Goal: Find specific page/section: Find specific page/section

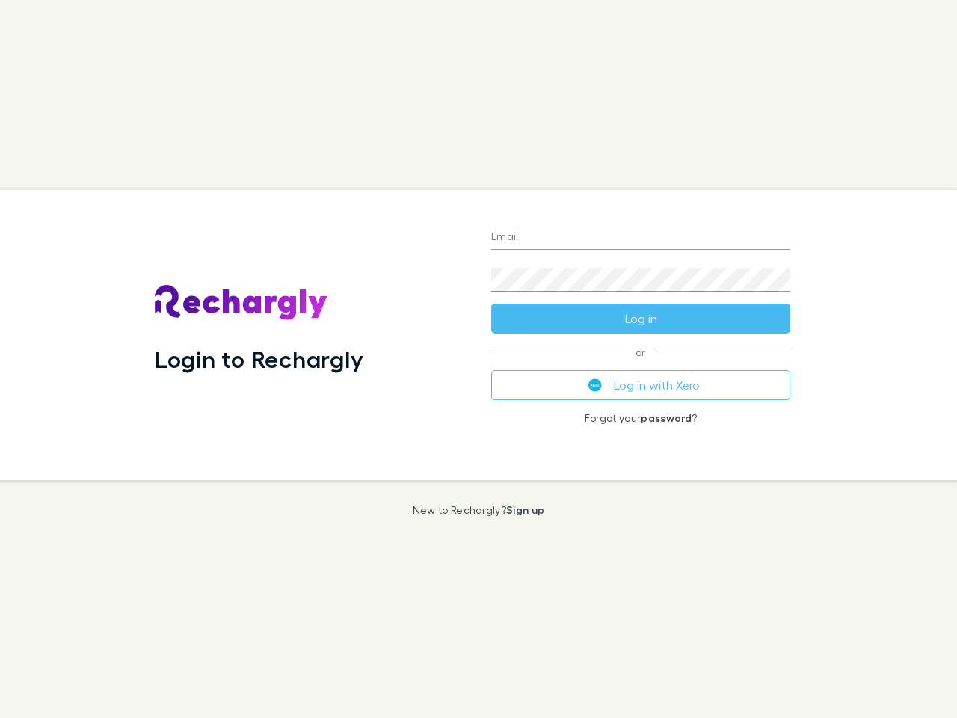
click at [478, 359] on div "Login to Rechargly" at bounding box center [311, 335] width 336 height 290
click at [641, 238] on input "Email" at bounding box center [640, 238] width 299 height 24
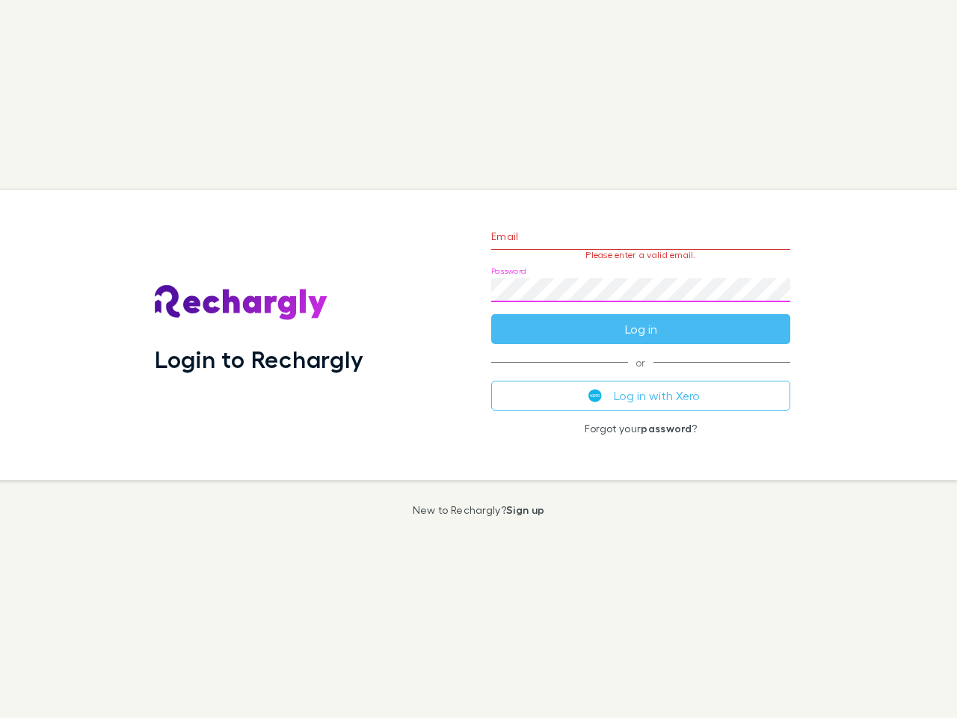
click at [641, 318] on form "Email Please enter a valid email. Password Log in" at bounding box center [640, 279] width 299 height 130
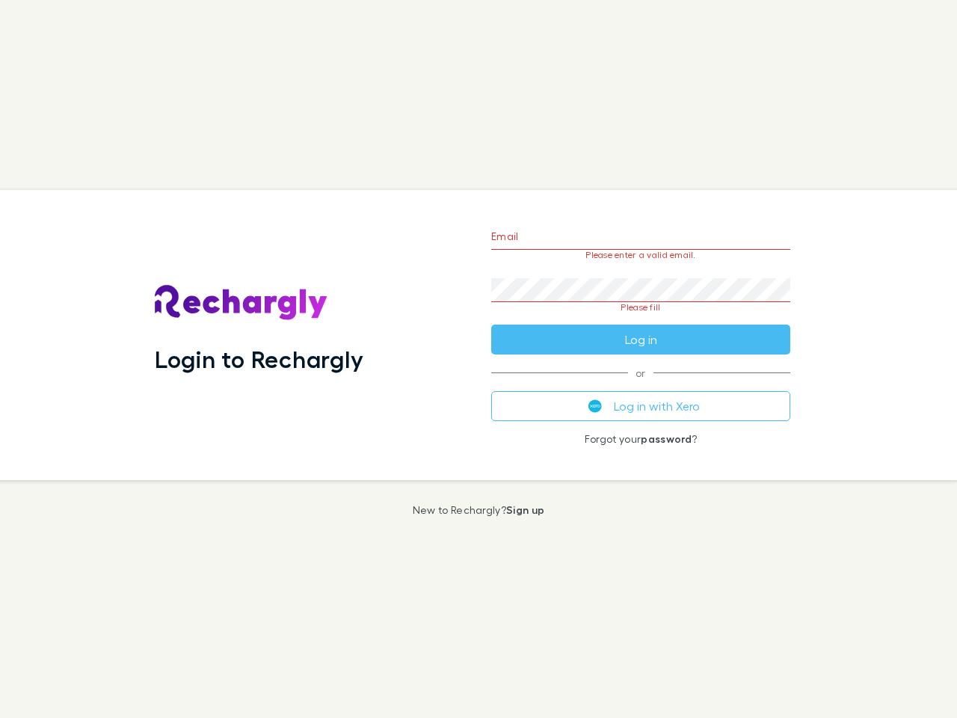
click at [641, 385] on div "Email Please enter a valid email. Password Please fill Log in or Log in with Xe…" at bounding box center [640, 335] width 323 height 290
